Goal: Task Accomplishment & Management: Manage account settings

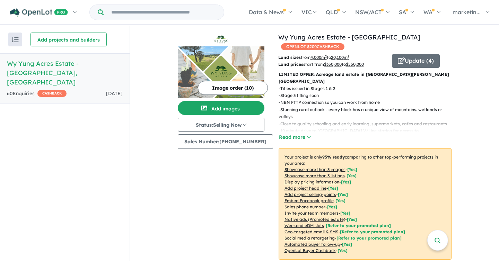
scroll to position [45, 0]
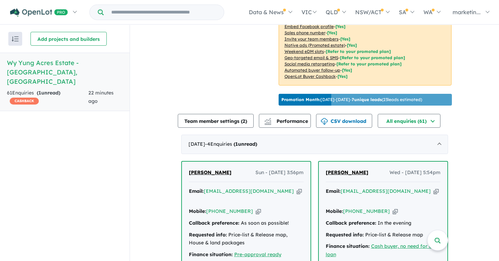
scroll to position [275, 0]
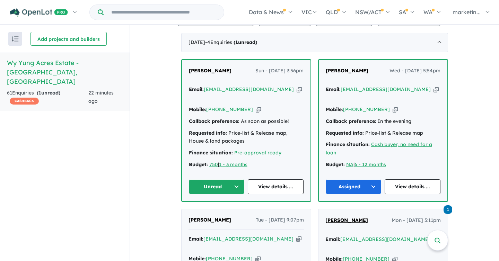
click at [230, 179] on button "Unread" at bounding box center [217, 186] width 56 height 15
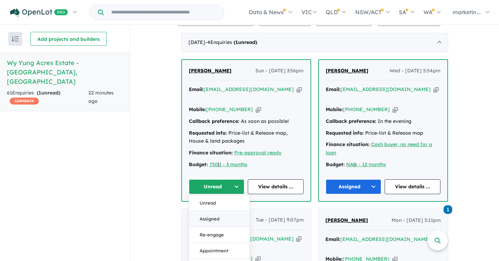
click at [214, 211] on button "Assigned" at bounding box center [219, 219] width 60 height 16
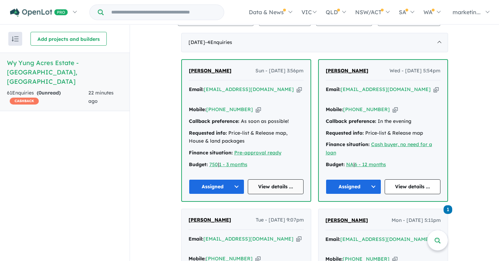
click at [271, 179] on link "View details ..." at bounding box center [276, 186] width 56 height 15
click at [256, 106] on icon "button" at bounding box center [258, 109] width 5 height 7
click at [296, 86] on icon "button" at bounding box center [298, 89] width 5 height 7
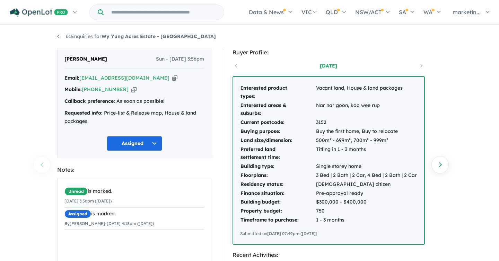
click at [172, 81] on icon "button" at bounding box center [174, 77] width 5 height 7
